Goal: Task Accomplishment & Management: Use online tool/utility

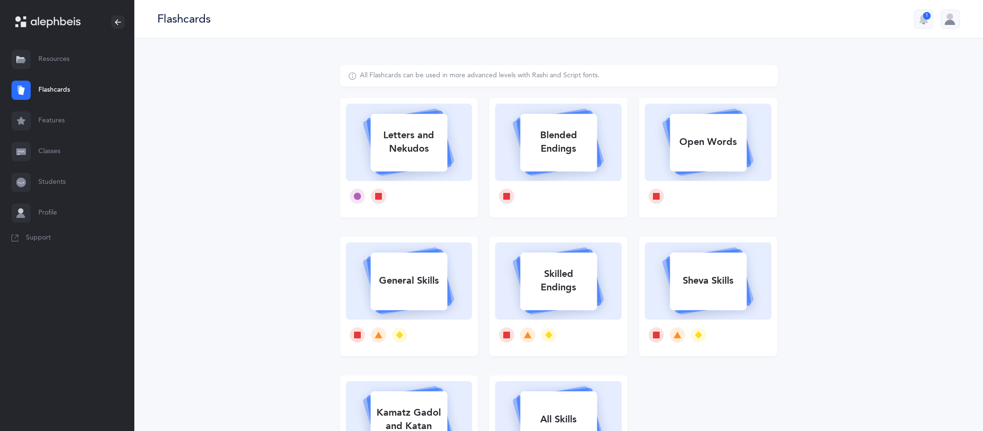
click at [404, 160] on div "Letters and Nekudos" at bounding box center [408, 142] width 77 height 38
select select
select select "single"
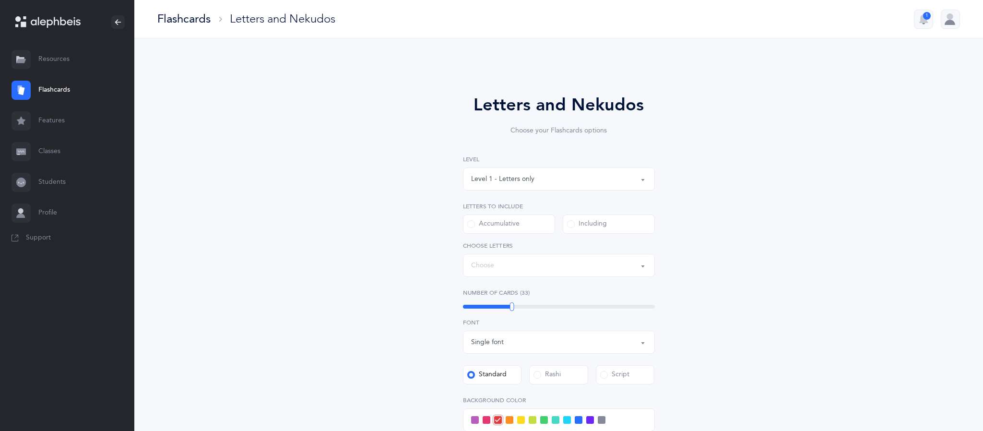
select select "27"
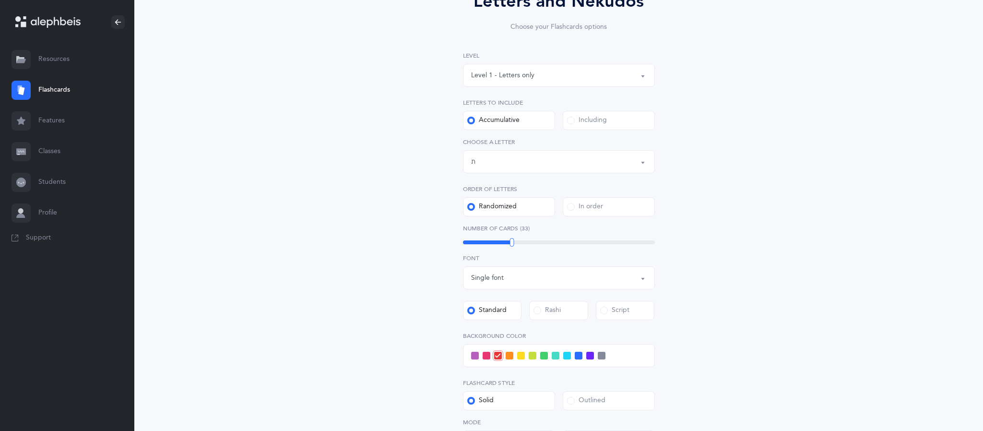
scroll to position [103, 0]
click at [560, 162] on div "Letters up until: ת" at bounding box center [559, 162] width 176 height 16
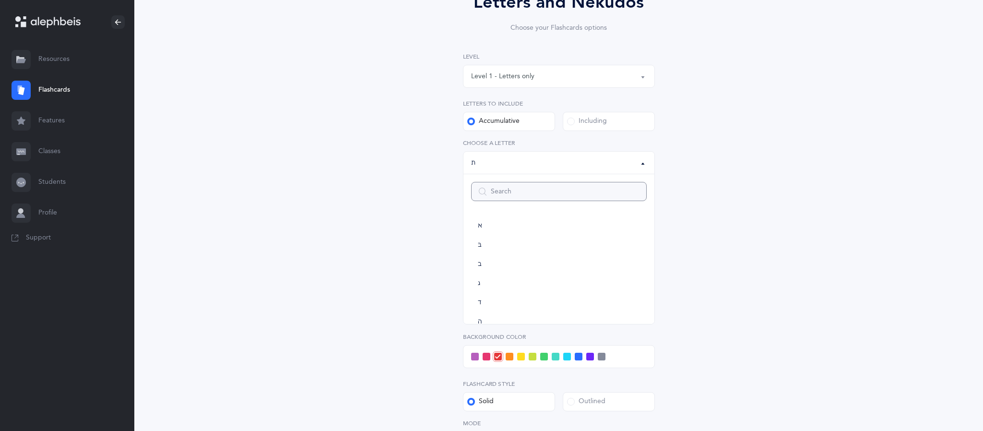
scroll to position [533, 0]
click at [571, 117] on span at bounding box center [571, 121] width 8 height 8
click at [0, 0] on input "Including" at bounding box center [0, 0] width 0 height 0
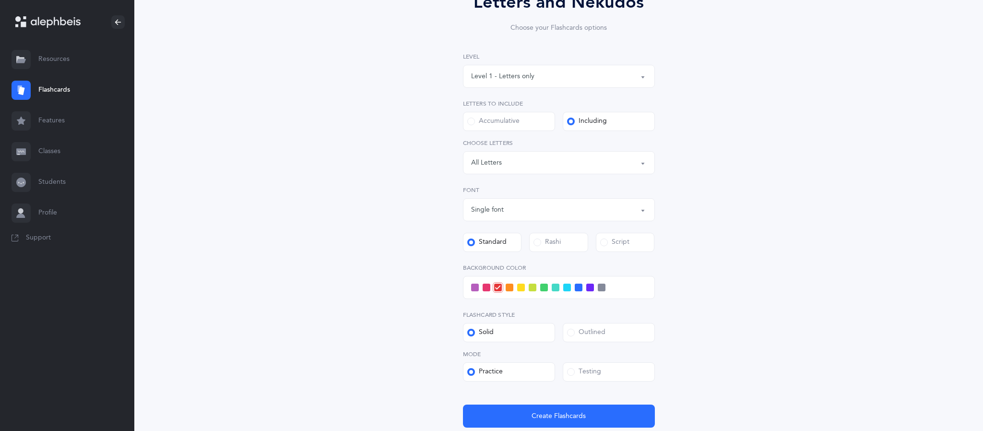
click at [590, 288] on span at bounding box center [590, 287] width 8 height 8
click at [0, 0] on input "checkbox" at bounding box center [0, 0] width 0 height 0
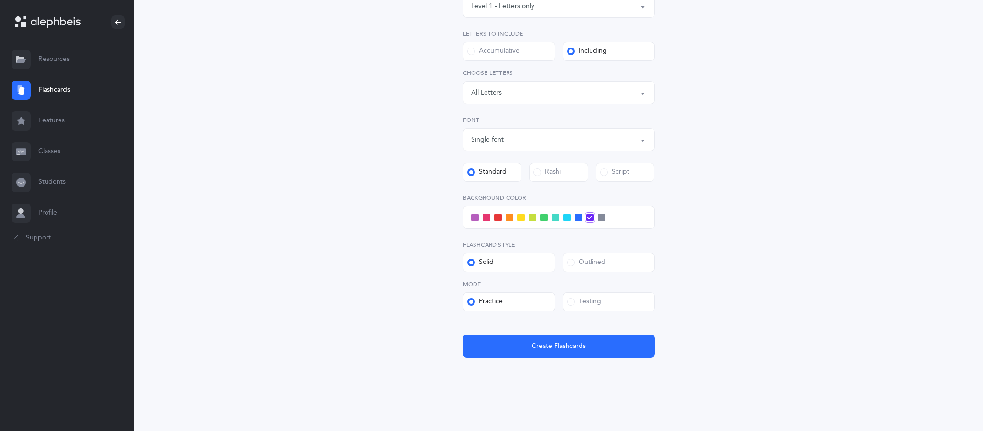
scroll to position [170, 0]
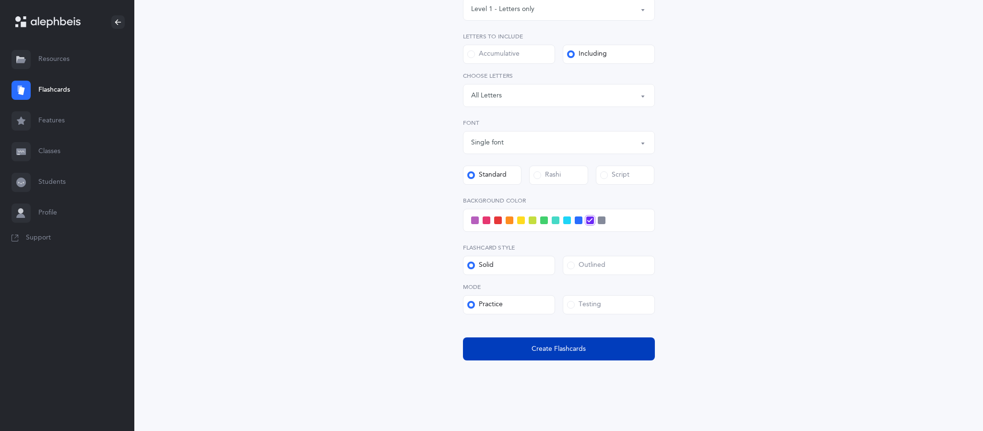
click at [555, 355] on button "Create Flashcards" at bounding box center [559, 348] width 192 height 23
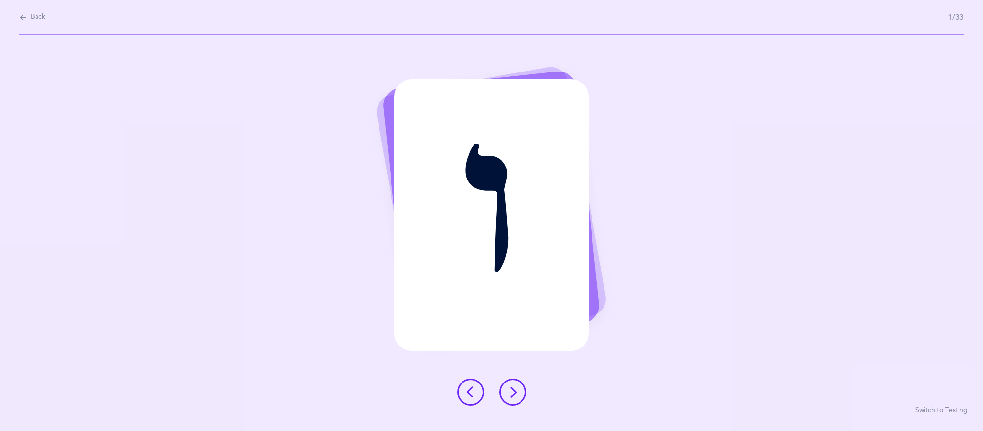
scroll to position [0, 0]
click at [515, 393] on icon at bounding box center [513, 392] width 12 height 12
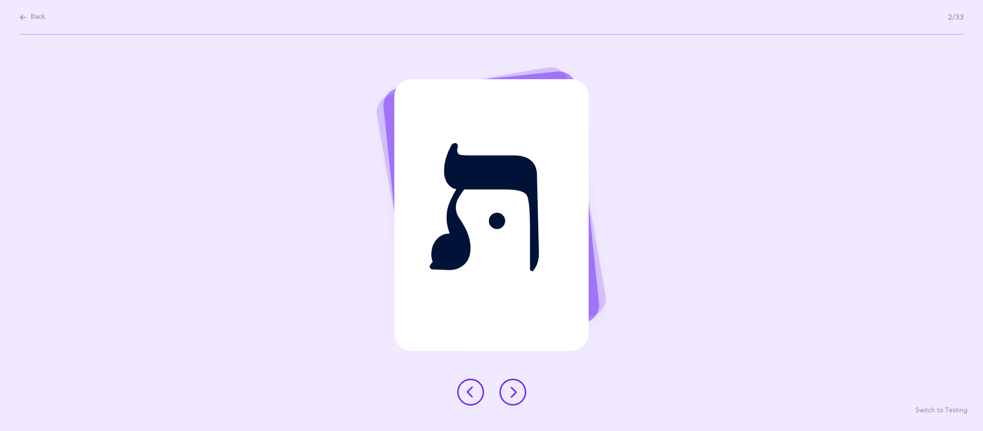
click at [514, 396] on icon at bounding box center [513, 392] width 12 height 12
click at [519, 400] on button at bounding box center [512, 391] width 27 height 27
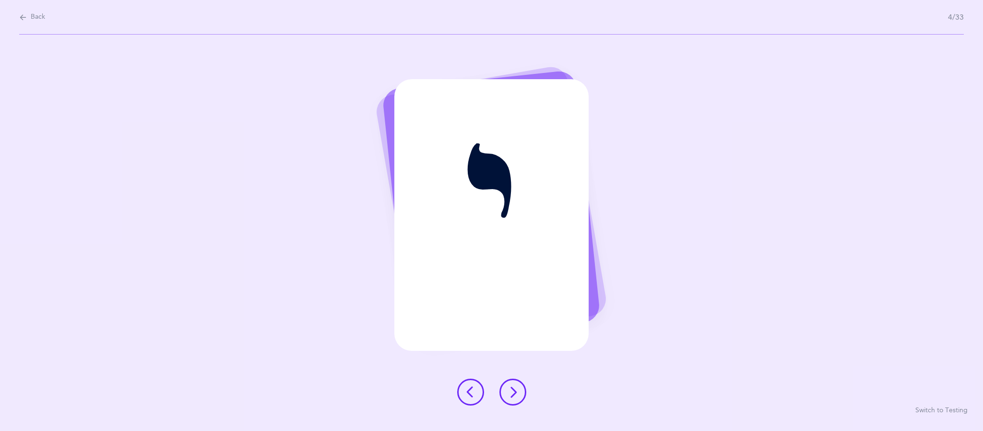
click at [518, 404] on div at bounding box center [491, 391] width 84 height 27
click at [513, 391] on icon at bounding box center [513, 392] width 12 height 12
click at [518, 393] on button at bounding box center [512, 391] width 27 height 27
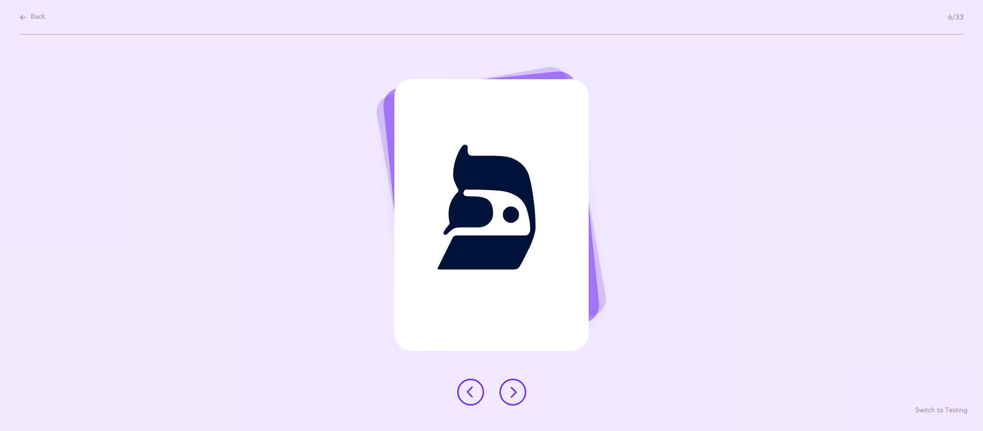
click at [524, 403] on div at bounding box center [491, 391] width 84 height 27
click at [514, 391] on icon at bounding box center [513, 392] width 12 height 12
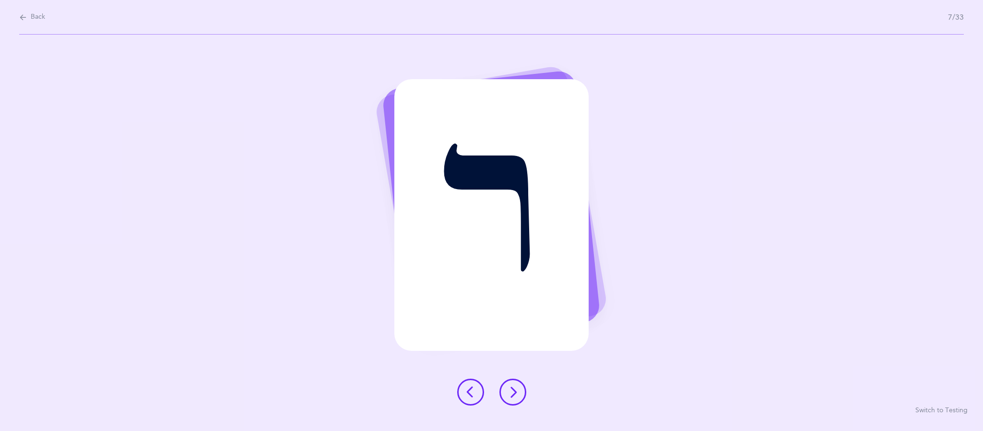
click at [509, 399] on button at bounding box center [512, 391] width 27 height 27
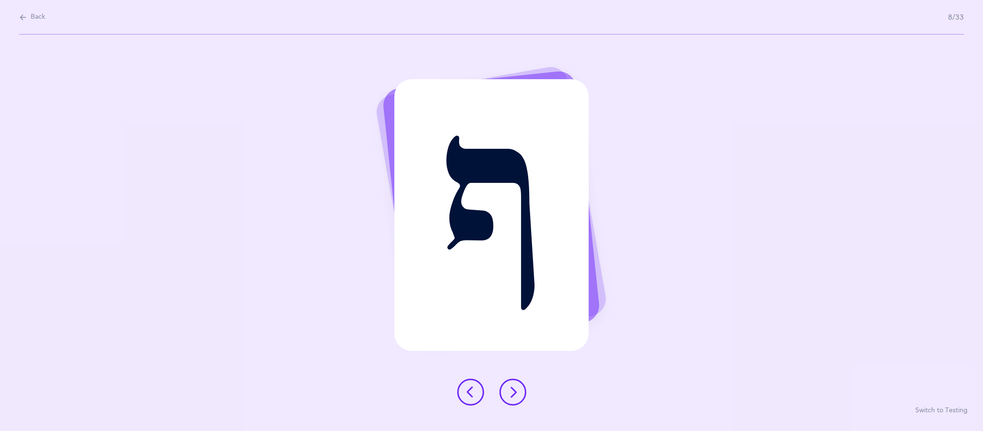
click at [516, 400] on button at bounding box center [512, 391] width 27 height 27
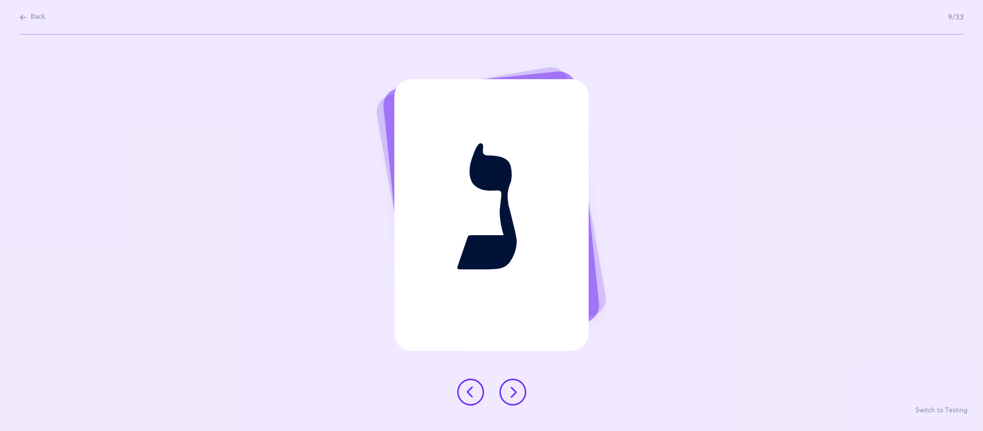
click at [513, 391] on icon at bounding box center [513, 392] width 12 height 12
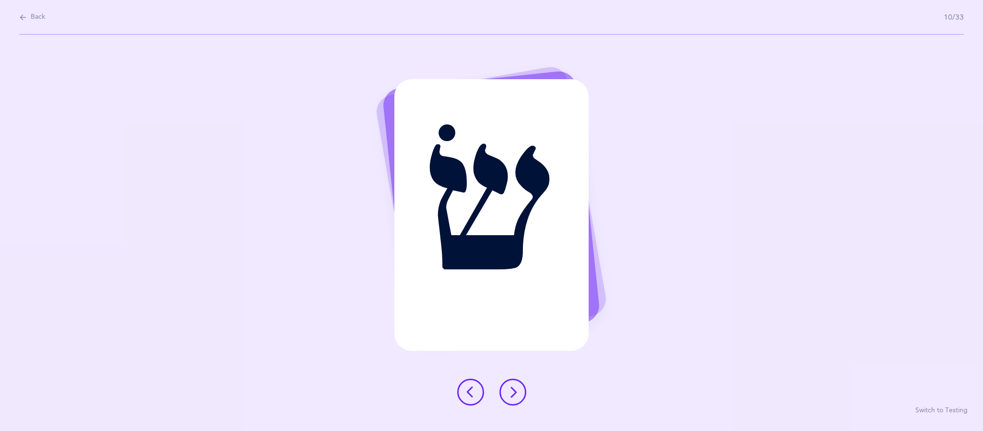
click at [514, 389] on icon at bounding box center [513, 392] width 12 height 12
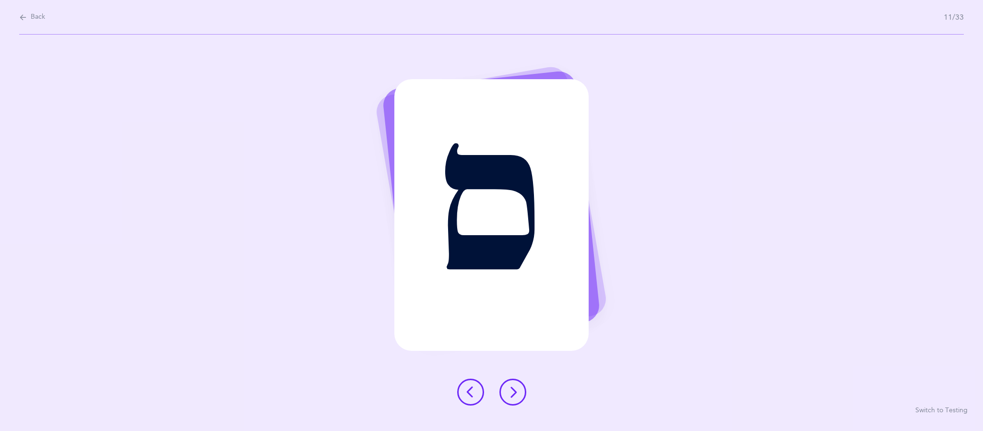
click at [516, 393] on icon at bounding box center [513, 392] width 12 height 12
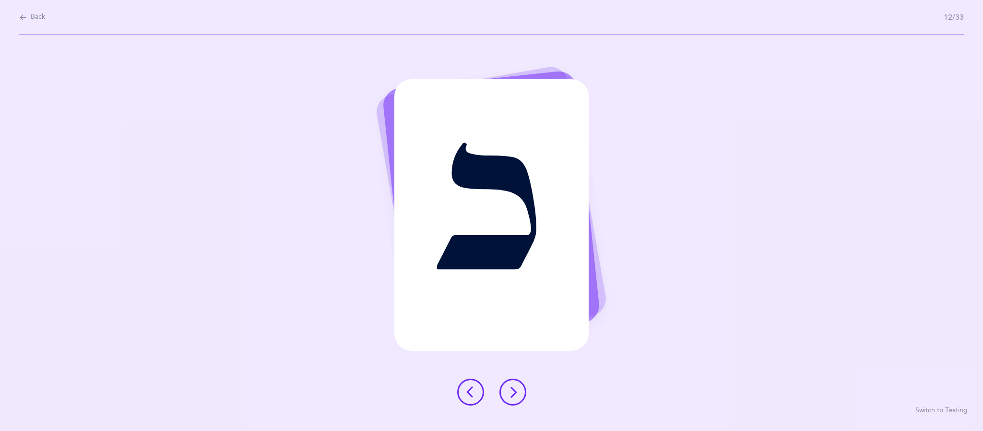
click at [524, 402] on div at bounding box center [491, 391] width 84 height 27
click at [513, 390] on icon at bounding box center [513, 392] width 12 height 12
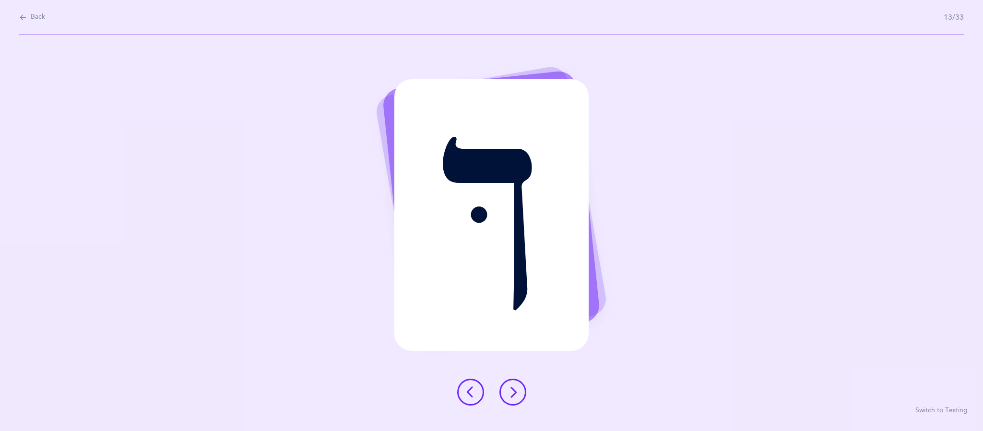
click at [515, 394] on icon at bounding box center [513, 392] width 12 height 12
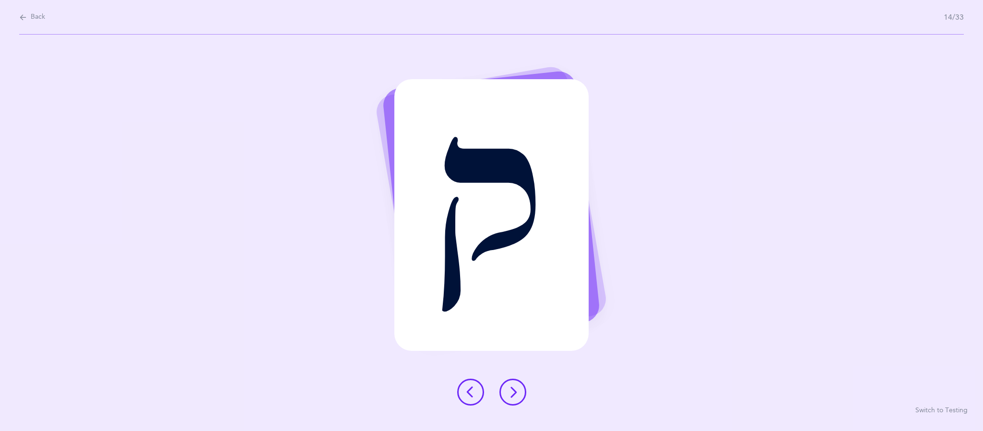
click at [512, 393] on icon at bounding box center [513, 392] width 12 height 12
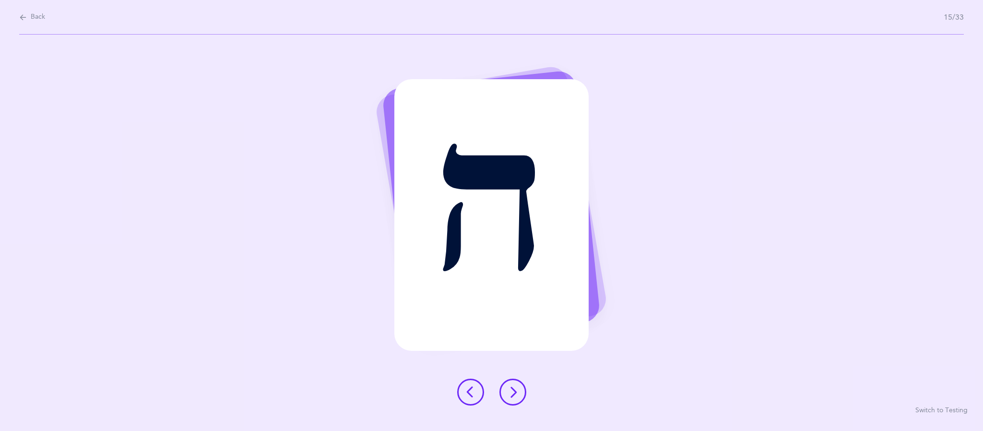
click at [517, 396] on icon at bounding box center [513, 392] width 12 height 12
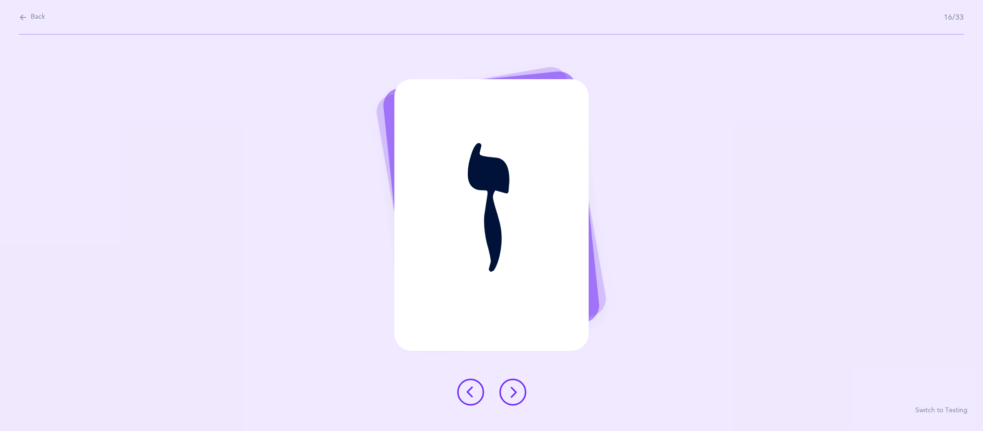
click at [524, 393] on button at bounding box center [512, 391] width 27 height 27
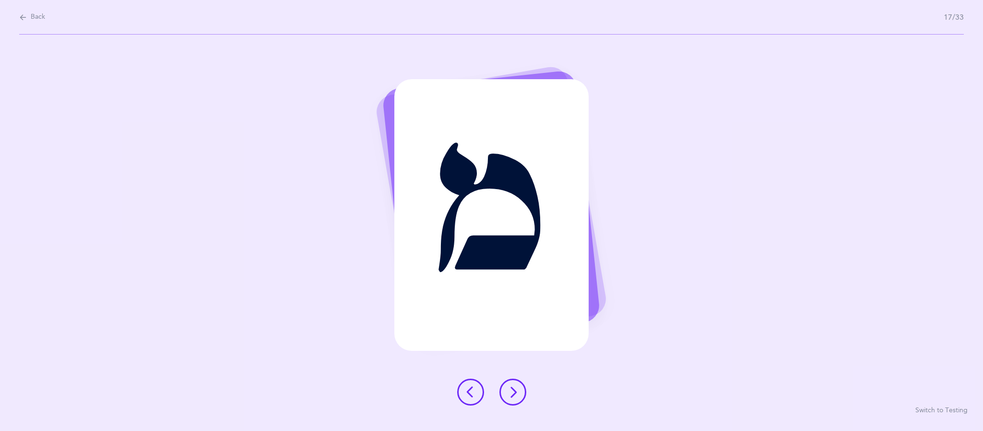
click at [511, 397] on icon at bounding box center [513, 392] width 12 height 12
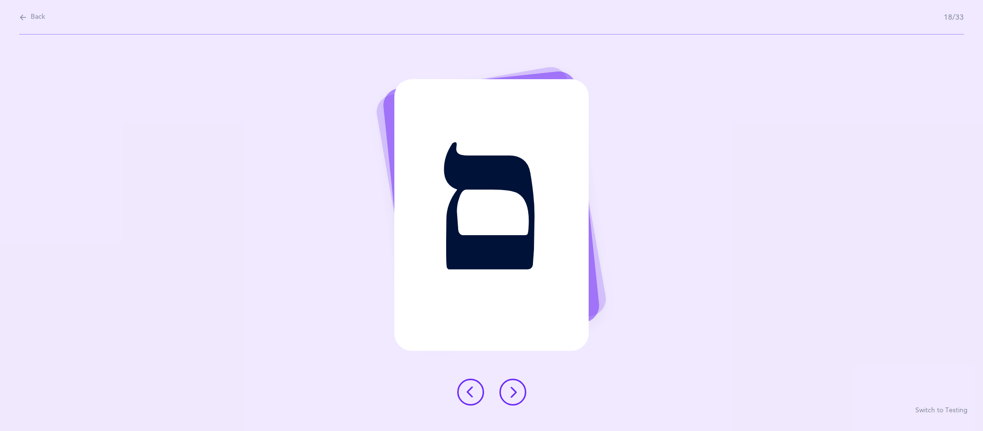
click at [512, 391] on icon at bounding box center [513, 392] width 12 height 12
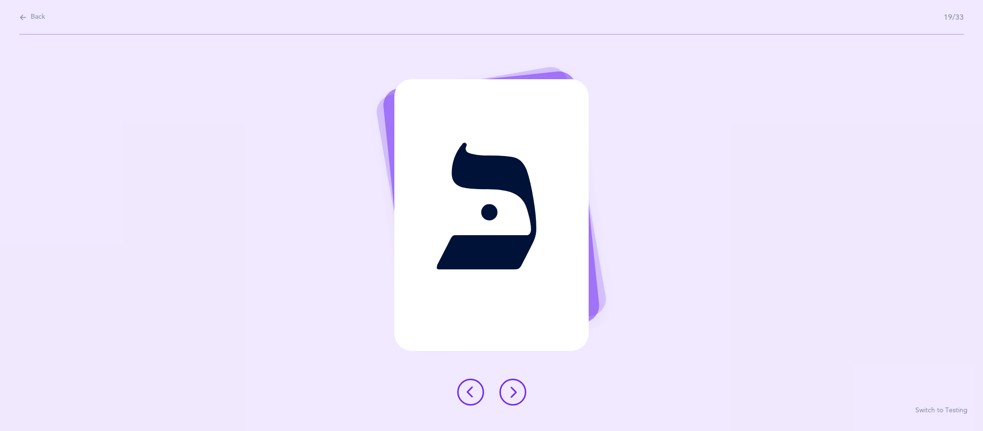
click at [518, 403] on button at bounding box center [512, 391] width 27 height 27
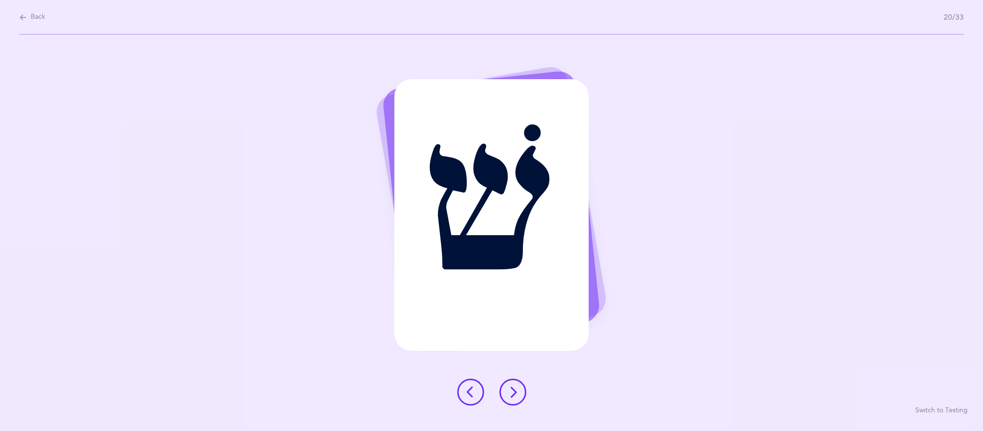
click at [519, 400] on button at bounding box center [512, 391] width 27 height 27
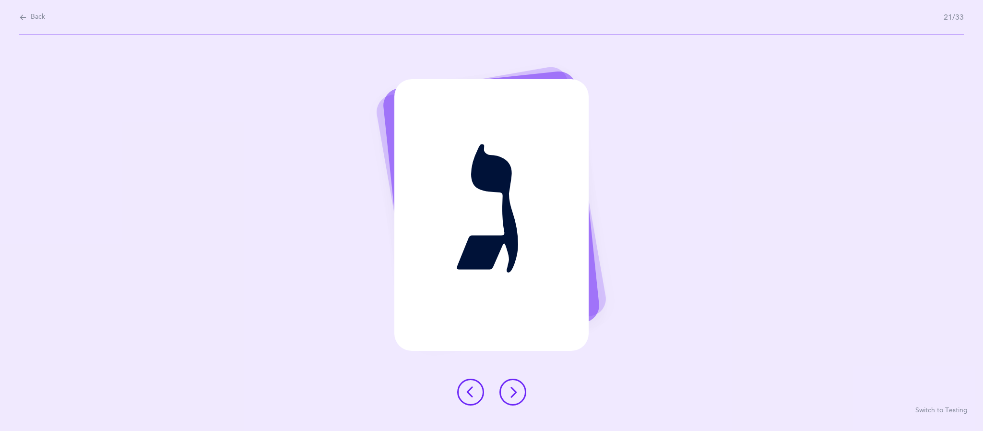
click at [514, 391] on icon at bounding box center [513, 392] width 12 height 12
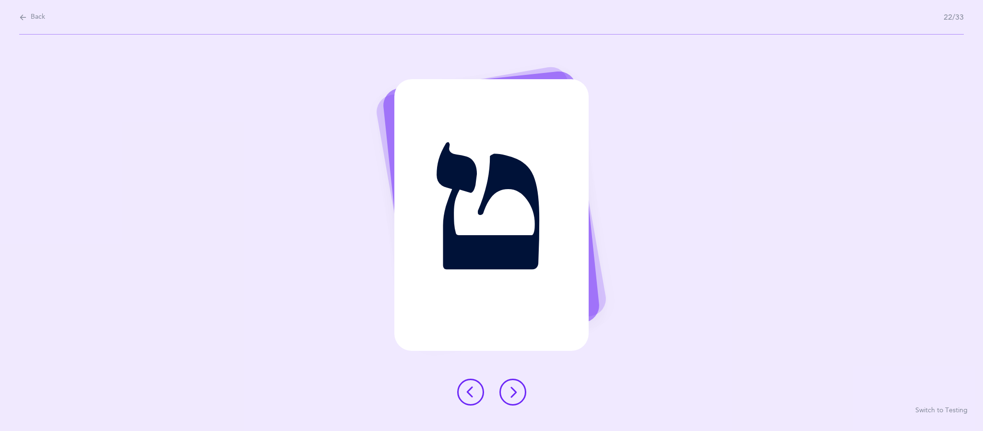
click at [512, 391] on icon at bounding box center [513, 392] width 12 height 12
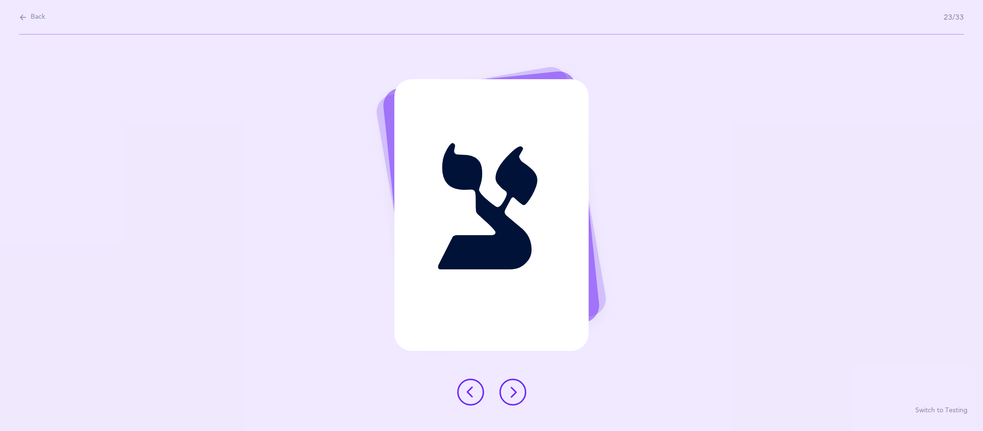
click at [512, 393] on icon at bounding box center [513, 392] width 12 height 12
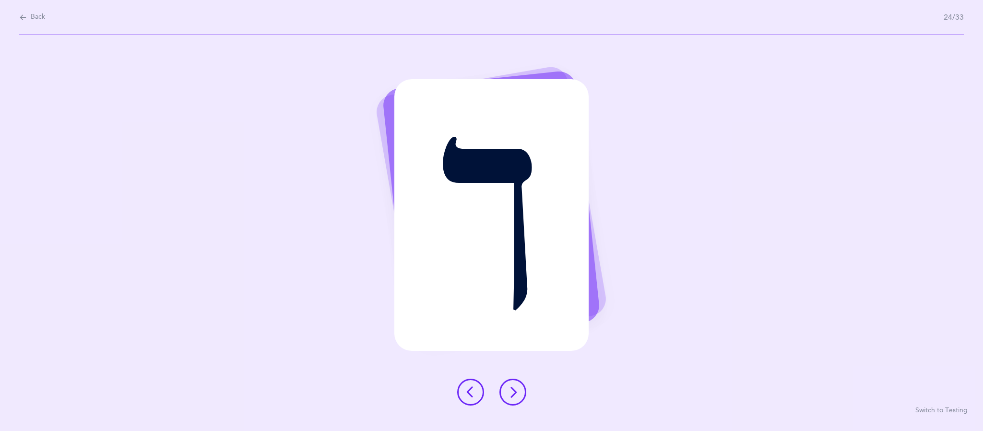
click at [515, 392] on icon at bounding box center [513, 392] width 12 height 12
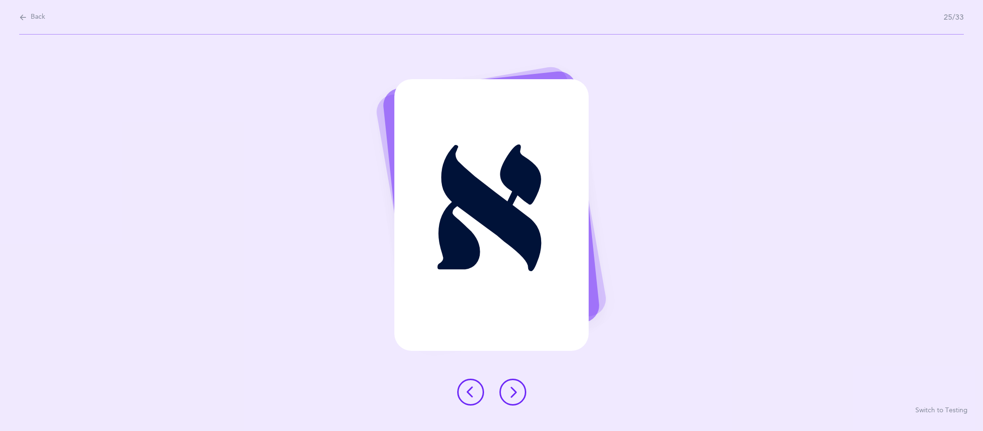
click at [513, 394] on icon at bounding box center [513, 392] width 12 height 12
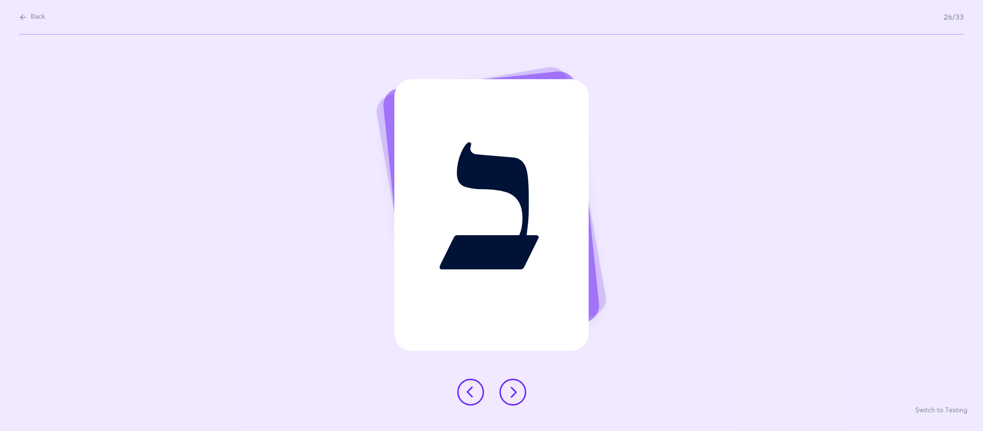
click at [518, 397] on button at bounding box center [512, 391] width 27 height 27
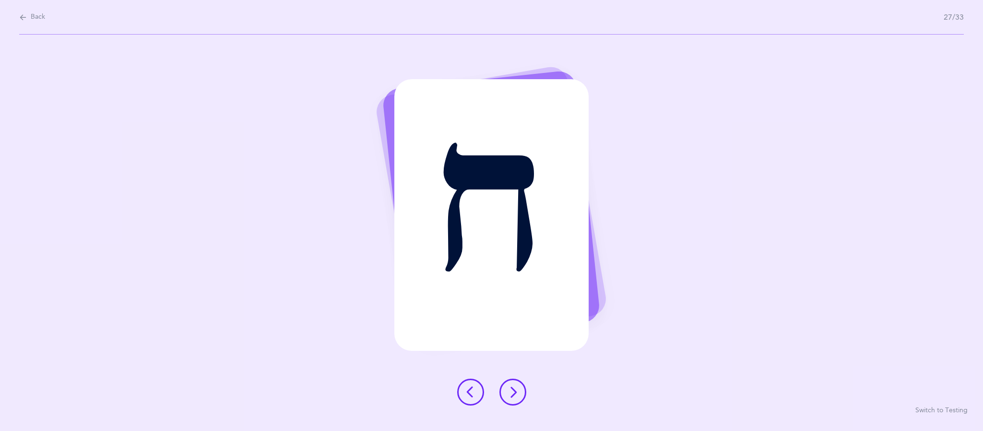
click at [512, 390] on icon at bounding box center [513, 392] width 12 height 12
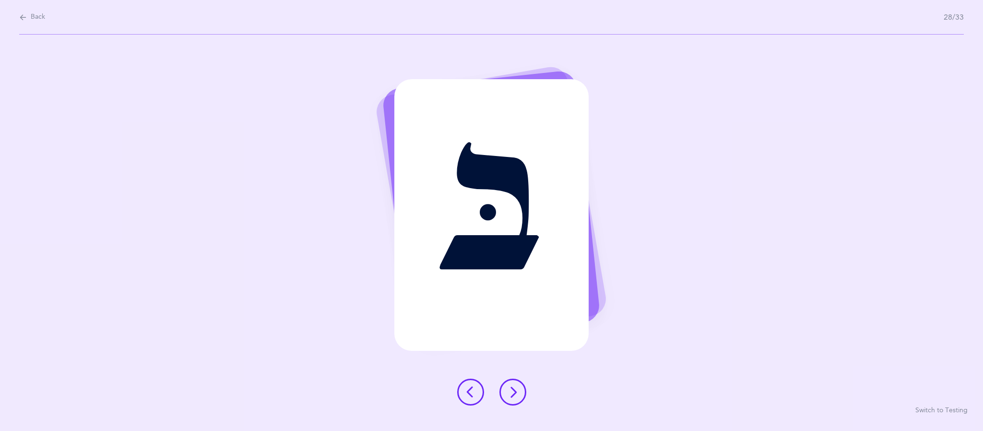
click at [512, 393] on icon at bounding box center [513, 392] width 12 height 12
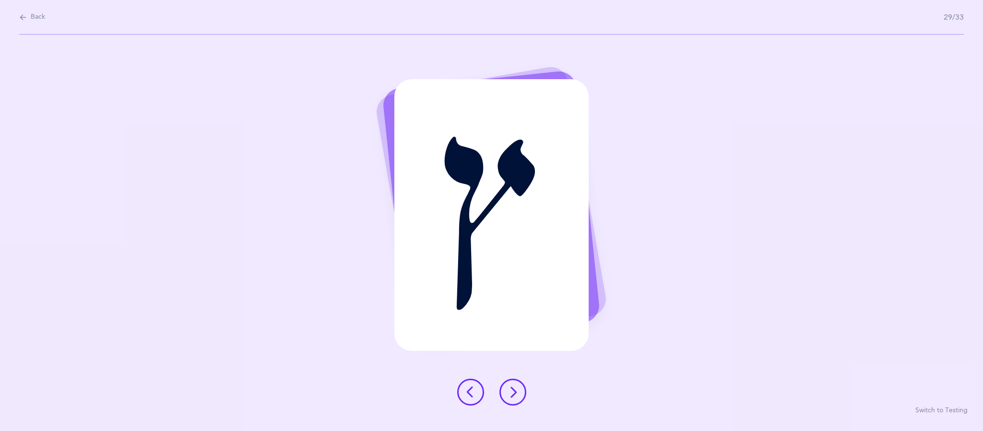
click at [517, 403] on button at bounding box center [512, 391] width 27 height 27
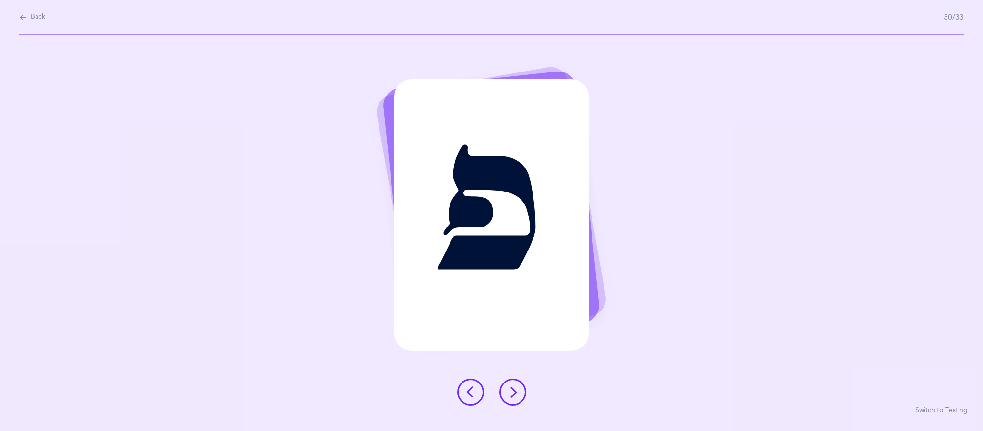
click at [517, 396] on icon at bounding box center [513, 392] width 12 height 12
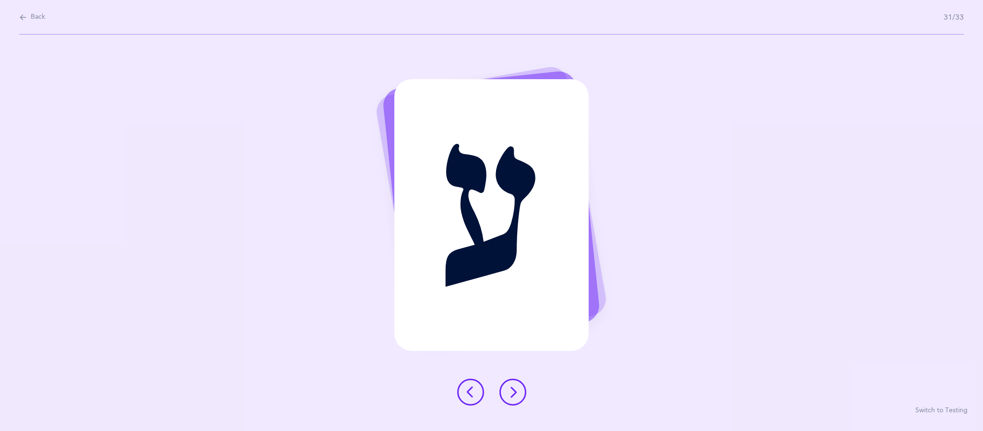
click at [521, 398] on button at bounding box center [512, 391] width 27 height 27
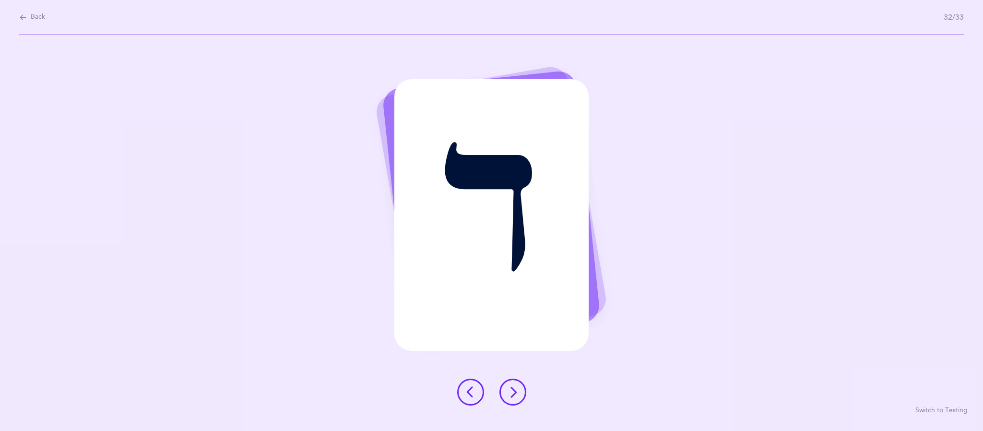
click at [518, 400] on button at bounding box center [512, 391] width 27 height 27
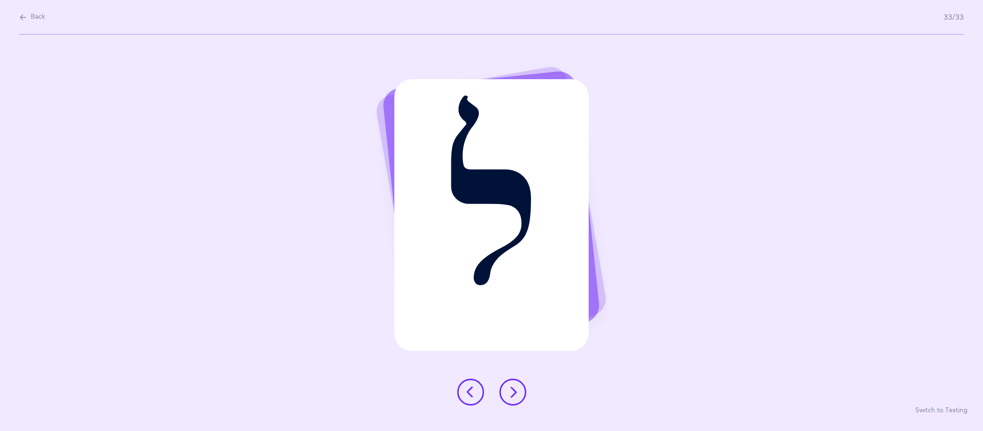
click at [513, 392] on icon at bounding box center [513, 392] width 12 height 12
